Goal: Task Accomplishment & Management: Manage account settings

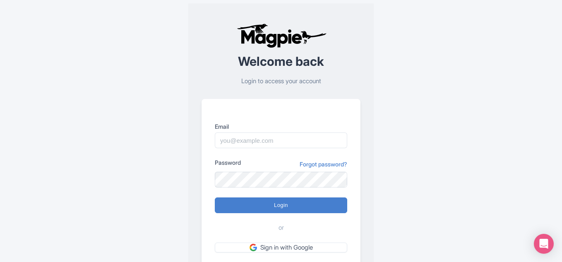
type input "[EMAIL_ADDRESS][DOMAIN_NAME]"
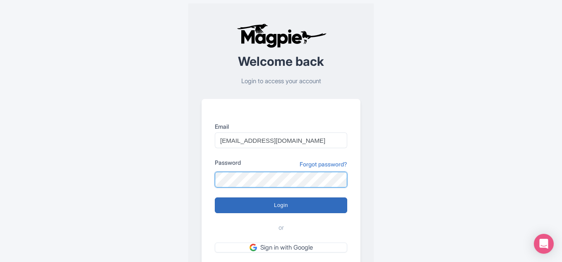
scroll to position [41, 0]
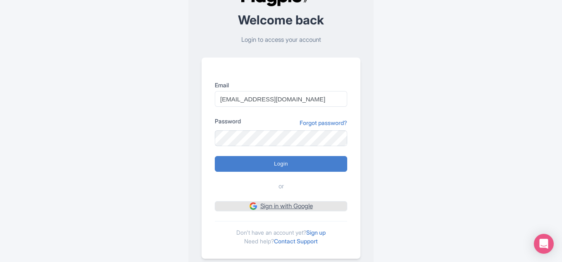
click at [269, 206] on link "Sign in with Google" at bounding box center [281, 206] width 132 height 10
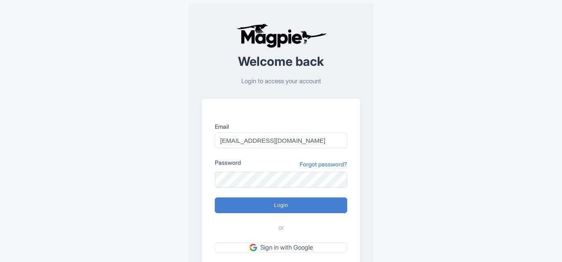
scroll to position [41, 0]
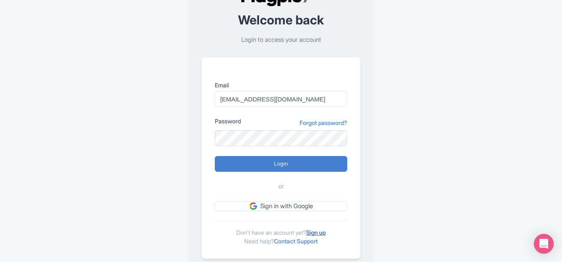
click at [323, 233] on link "Sign up" at bounding box center [315, 232] width 19 height 7
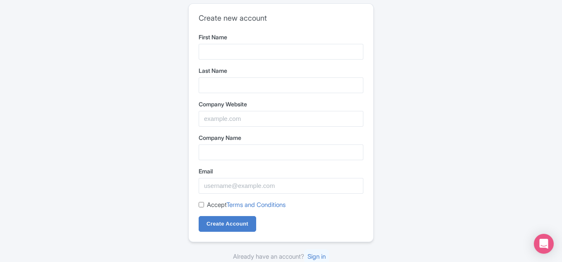
type input "Industry Leaders"
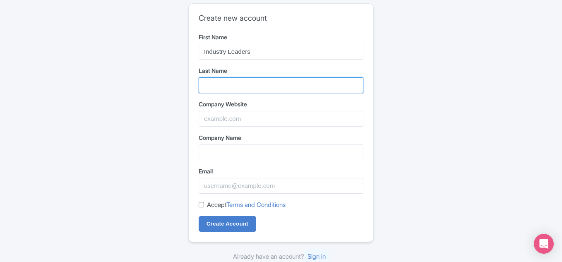
drag, startPoint x: 216, startPoint y: 87, endPoint x: 224, endPoint y: 89, distance: 9.0
click at [216, 87] on input "Last Name" at bounding box center [281, 85] width 165 height 16
type input "Awards"
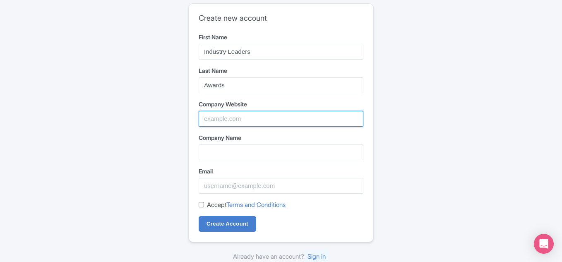
click at [226, 117] on input "Company Website" at bounding box center [281, 119] width 165 height 16
paste input "https://www.industryleadersawards.org/"
type input "https://www.industryleadersawards.org/"
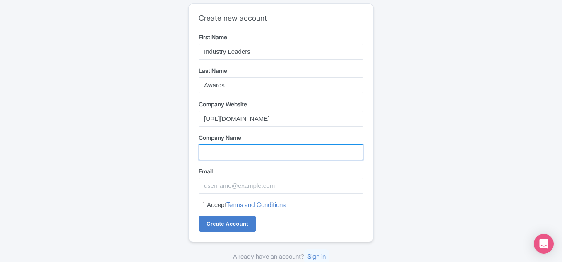
click at [245, 155] on input "Company Name" at bounding box center [281, 152] width 165 height 16
type input "The Industry Leaders Awards"
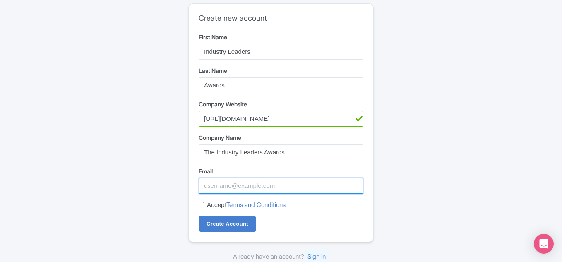
click at [223, 187] on input "Email" at bounding box center [281, 186] width 165 height 16
type input "[EMAIL_ADDRESS][DOMAIN_NAME]"
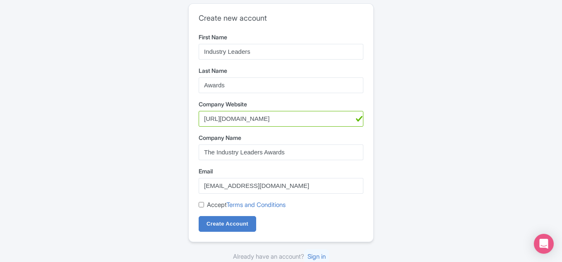
click at [200, 204] on input "Accept Terms and Conditions" at bounding box center [201, 204] width 5 height 5
checkbox input "true"
click at [212, 221] on input "Create Account" at bounding box center [228, 224] width 58 height 16
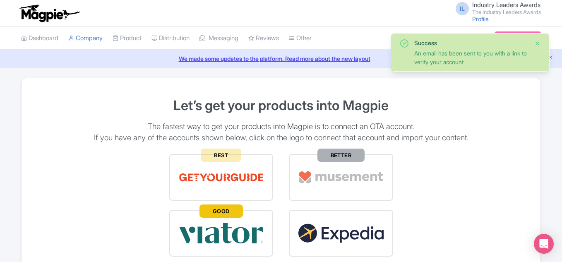
click at [537, 44] on button "Close" at bounding box center [537, 43] width 7 height 10
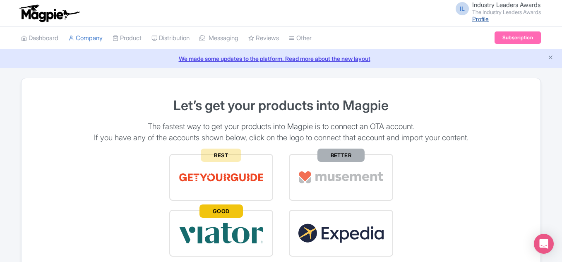
click at [473, 17] on link "Profile" at bounding box center [480, 18] width 17 height 7
click at [45, 36] on link "Dashboard" at bounding box center [39, 38] width 37 height 23
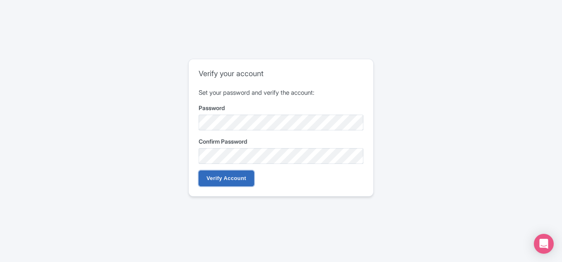
click at [220, 178] on input "Verify Account" at bounding box center [226, 179] width 55 height 16
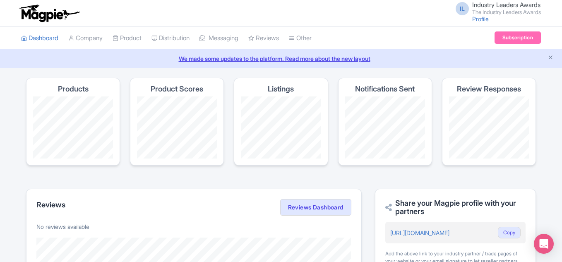
drag, startPoint x: 548, startPoint y: 57, endPoint x: 543, endPoint y: 57, distance: 5.0
click at [548, 57] on icon "Close announcement" at bounding box center [551, 57] width 6 height 6
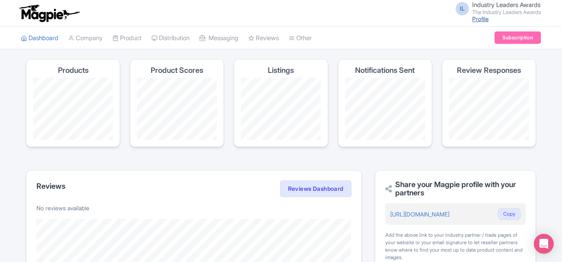
click at [473, 17] on link "Profile" at bounding box center [480, 18] width 17 height 7
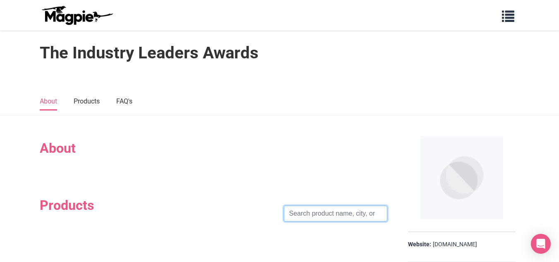
click at [327, 212] on input "search" at bounding box center [335, 214] width 103 height 16
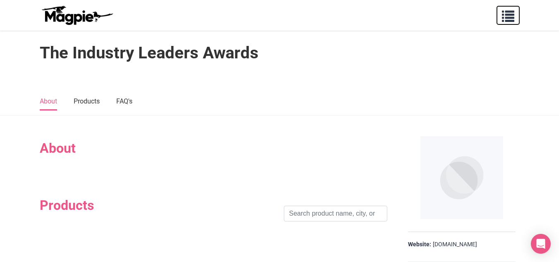
click at [512, 17] on span "button" at bounding box center [508, 14] width 12 height 12
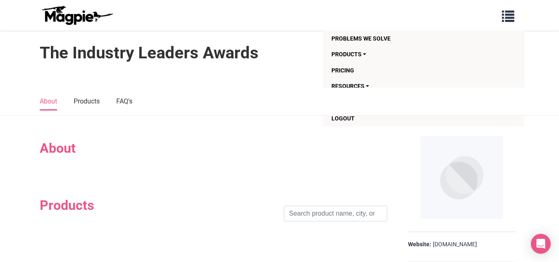
click at [51, 155] on h2 "About" at bounding box center [214, 148] width 348 height 16
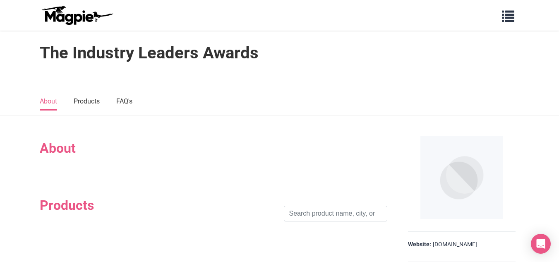
click at [51, 154] on h2 "About" at bounding box center [214, 148] width 348 height 16
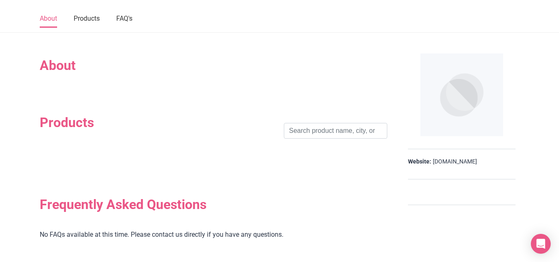
click at [78, 132] on div "Products Search" at bounding box center [214, 131] width 348 height 32
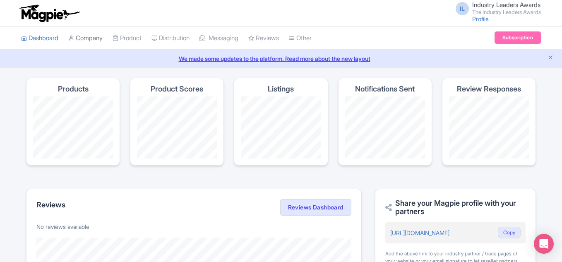
click at [99, 43] on link "Company" at bounding box center [85, 38] width 34 height 23
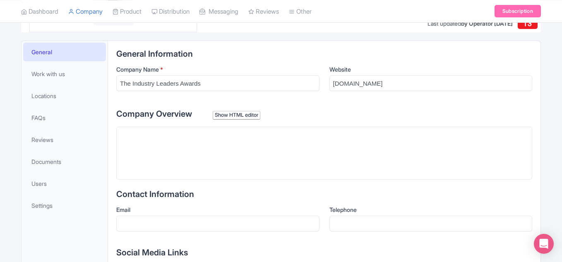
scroll to position [166, 0]
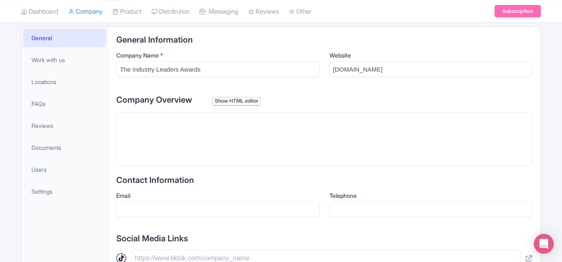
click at [178, 135] on trix-editor at bounding box center [324, 139] width 416 height 53
paste trix-editor "<div>The Industry Leaders Awards, organized by Brand Empower Pvt Ltd, celebrate…"
type trix-editor "<div>The Industry Leaders Awards, organized by Brand Empower Pvt Ltd, celebrate…"
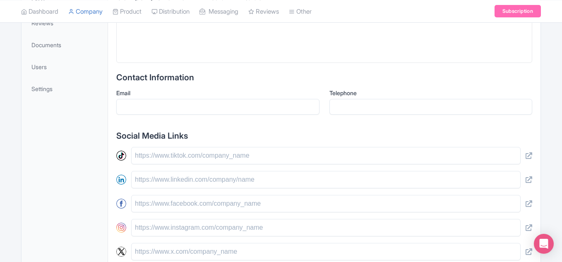
scroll to position [290, 0]
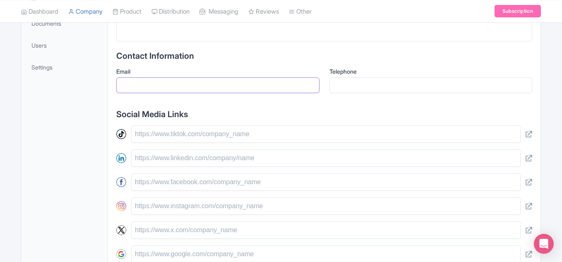
click at [163, 82] on input "Email" at bounding box center [217, 85] width 203 height 16
click at [179, 181] on input "text" at bounding box center [325, 181] width 389 height 17
paste input "[URL][DOMAIN_NAME][DOMAIN_NAME]"
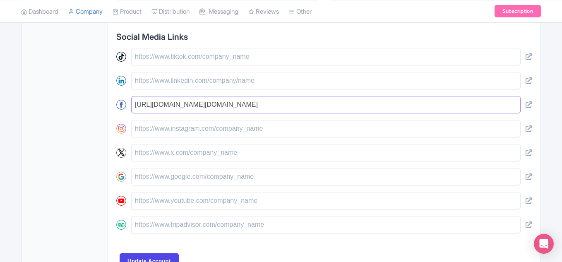
scroll to position [421, 0]
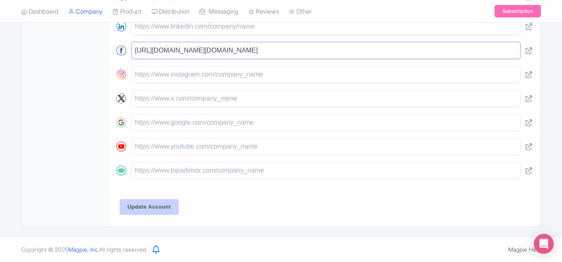
type input "[URL][DOMAIN_NAME][DOMAIN_NAME]"
click at [162, 202] on input "Update Account" at bounding box center [149, 207] width 59 height 16
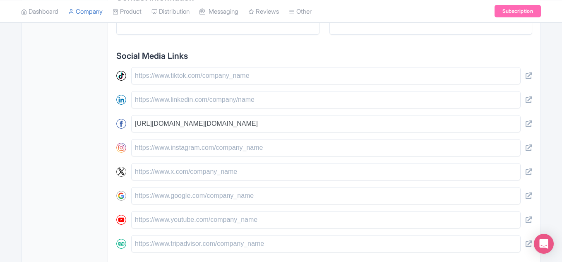
scroll to position [214, 0]
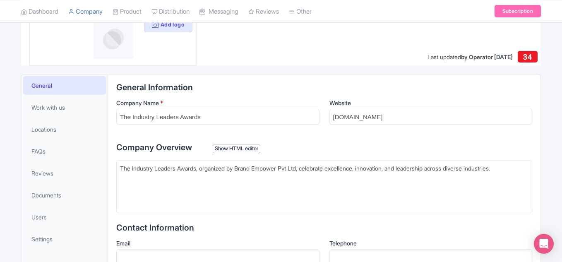
scroll to position [118, 0]
type trix-editor "<div>The Industry Leaders Awards, organized by Brand Empower Pvt Ltd, celebrate…"
